Goal: Transaction & Acquisition: Purchase product/service

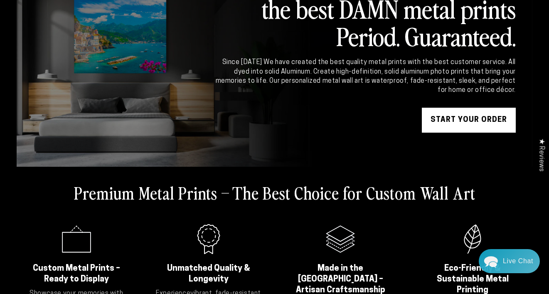
scroll to position [81, 0]
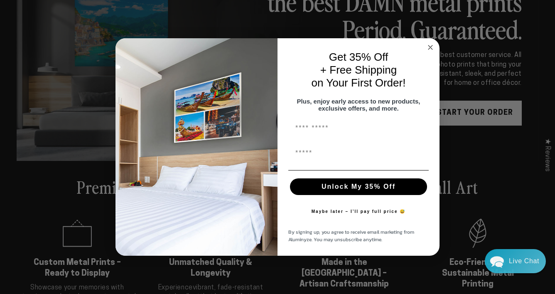
click at [430, 43] on circle "Close dialog" at bounding box center [431, 47] width 10 height 10
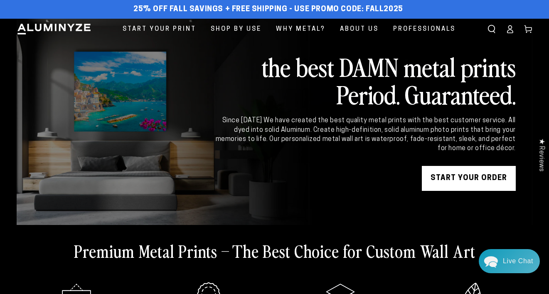
scroll to position [12, 0]
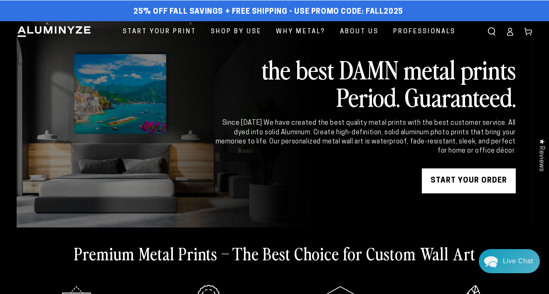
click at [440, 182] on link "START YOUR Order" at bounding box center [469, 180] width 94 height 25
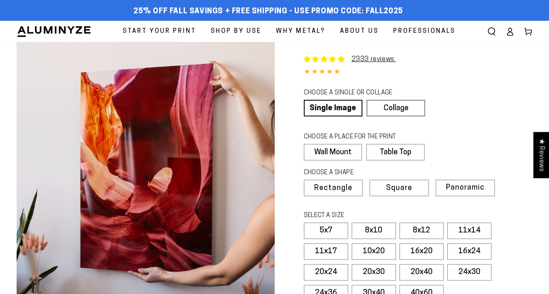
select select "**********"
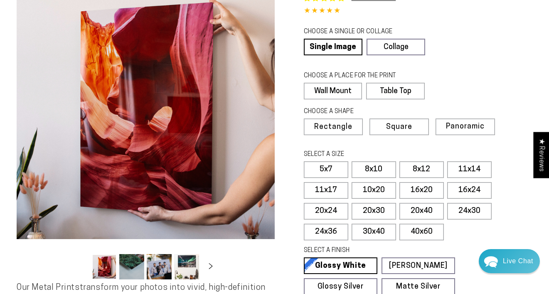
scroll to position [59, 0]
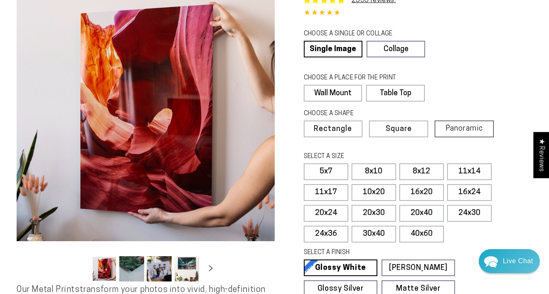
click at [469, 123] on label "Panoramic" at bounding box center [464, 128] width 59 height 17
